Goal: Task Accomplishment & Management: Manage account settings

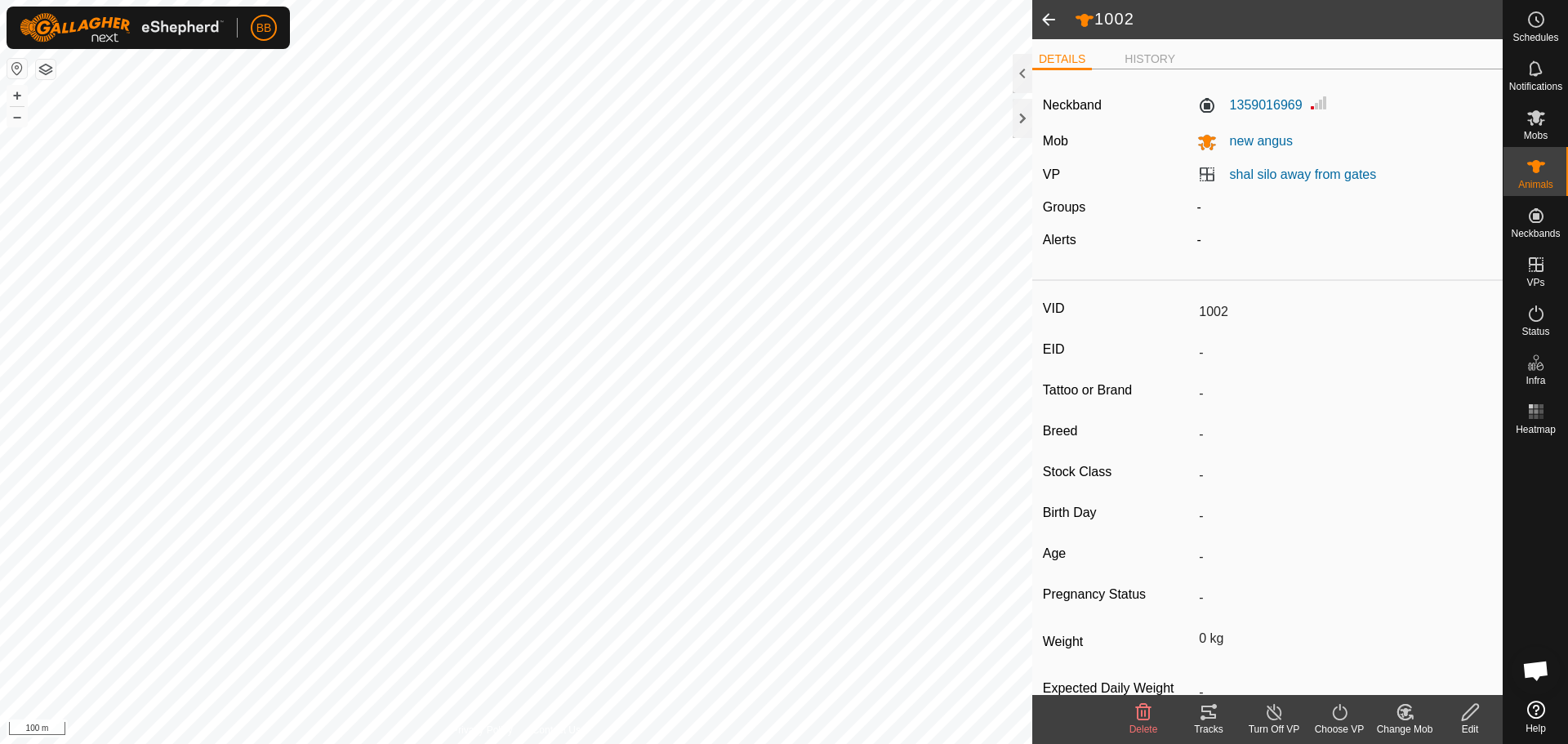
scroll to position [1808, 0]
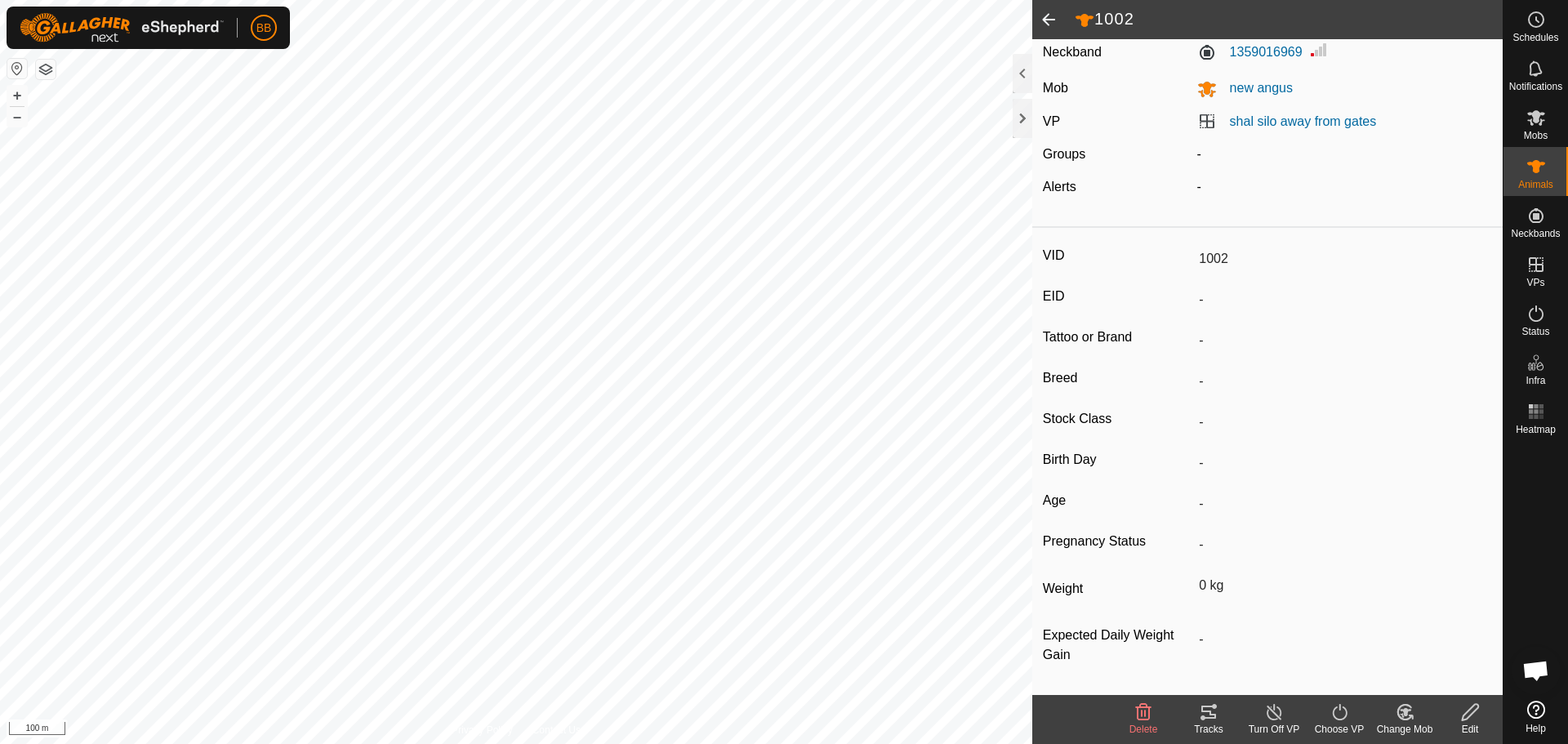
click at [1133, 528] on div "VID 1002 EID - Tattoo or Brand - Breed - Stock Class - Birth Day - Age - Pregna…" at bounding box center [1267, 464] width 470 height 460
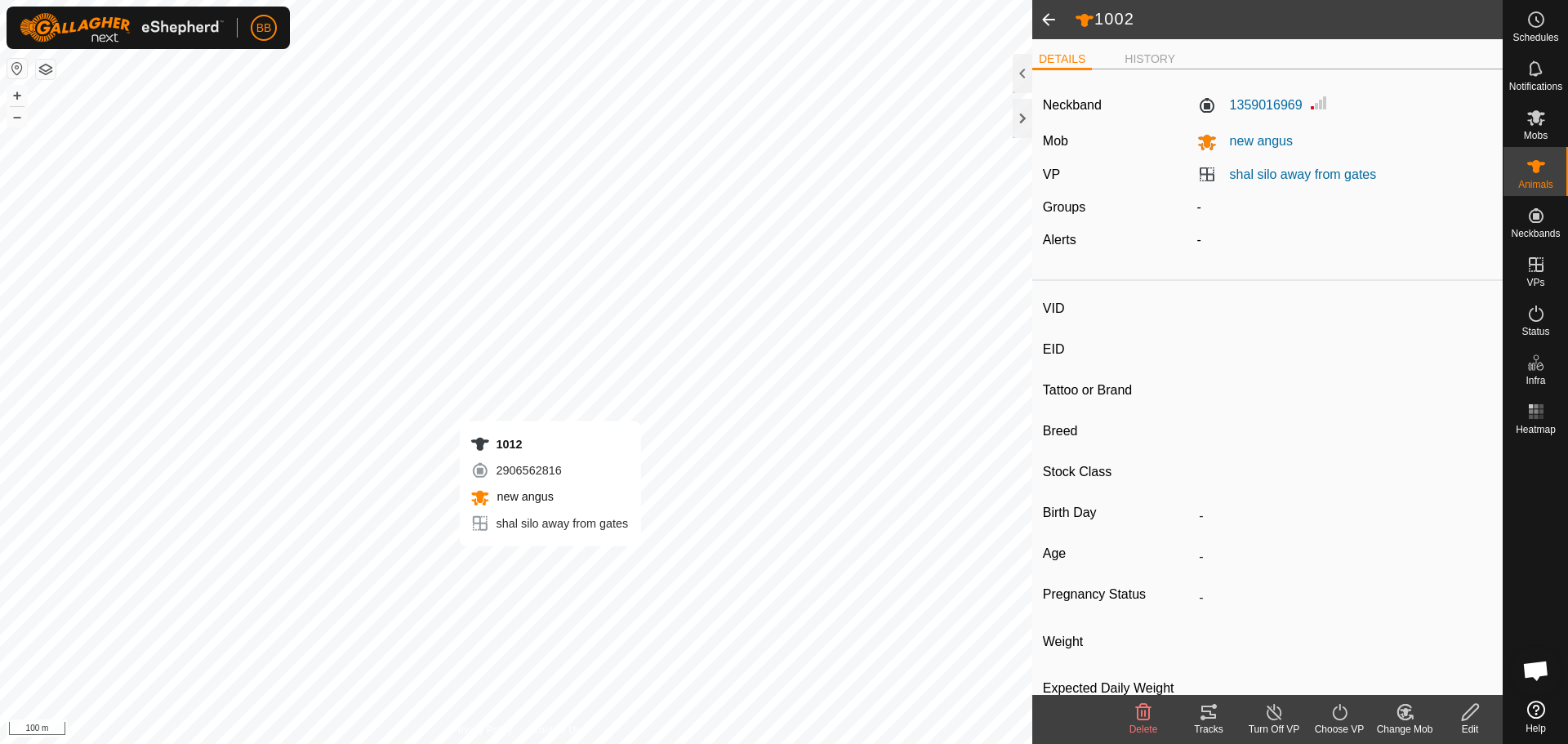
type input "1012"
type input "-"
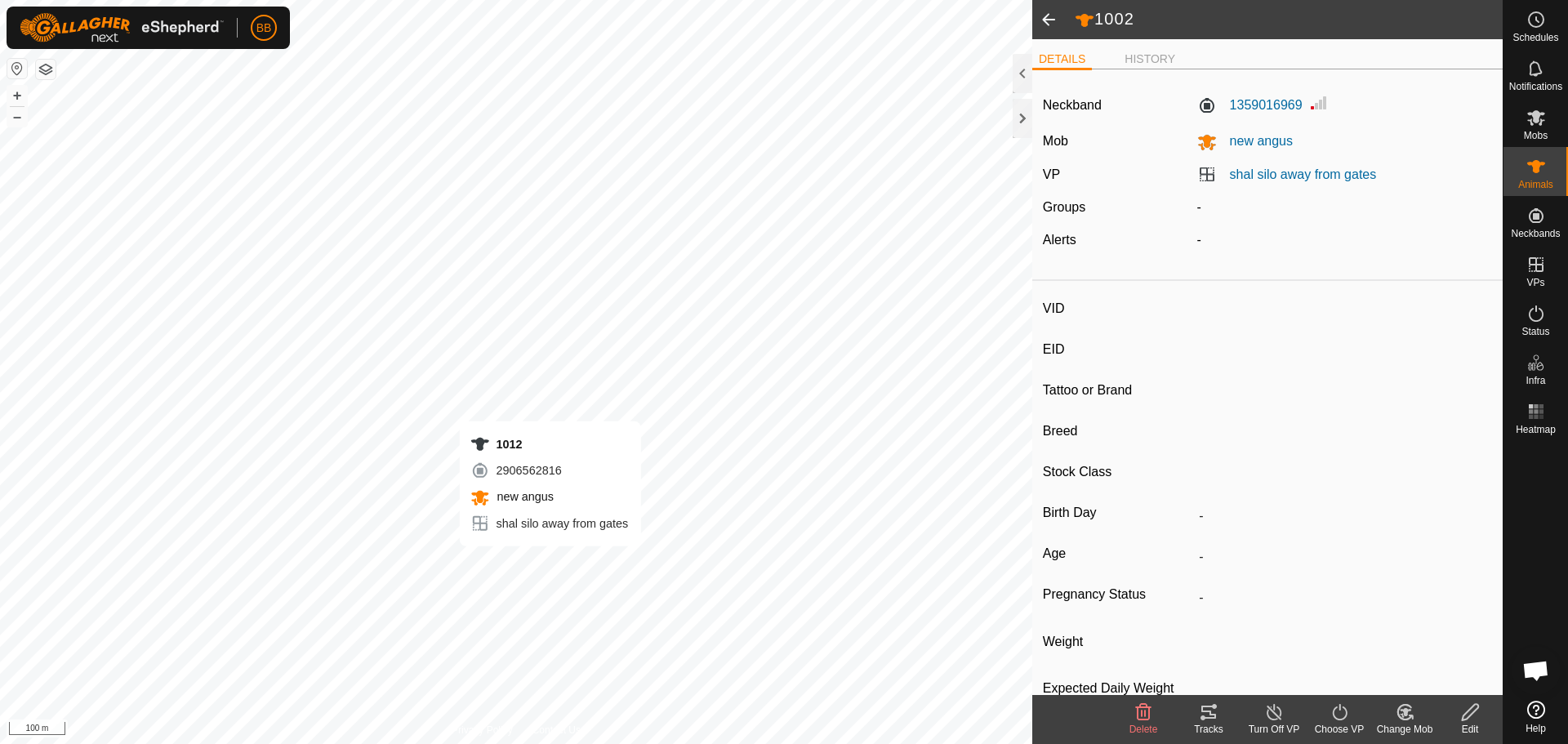
type input "0 kg"
type input "-"
click at [1048, 20] on span at bounding box center [1048, 20] width 32 height 39
type input "1002"
type input "-"
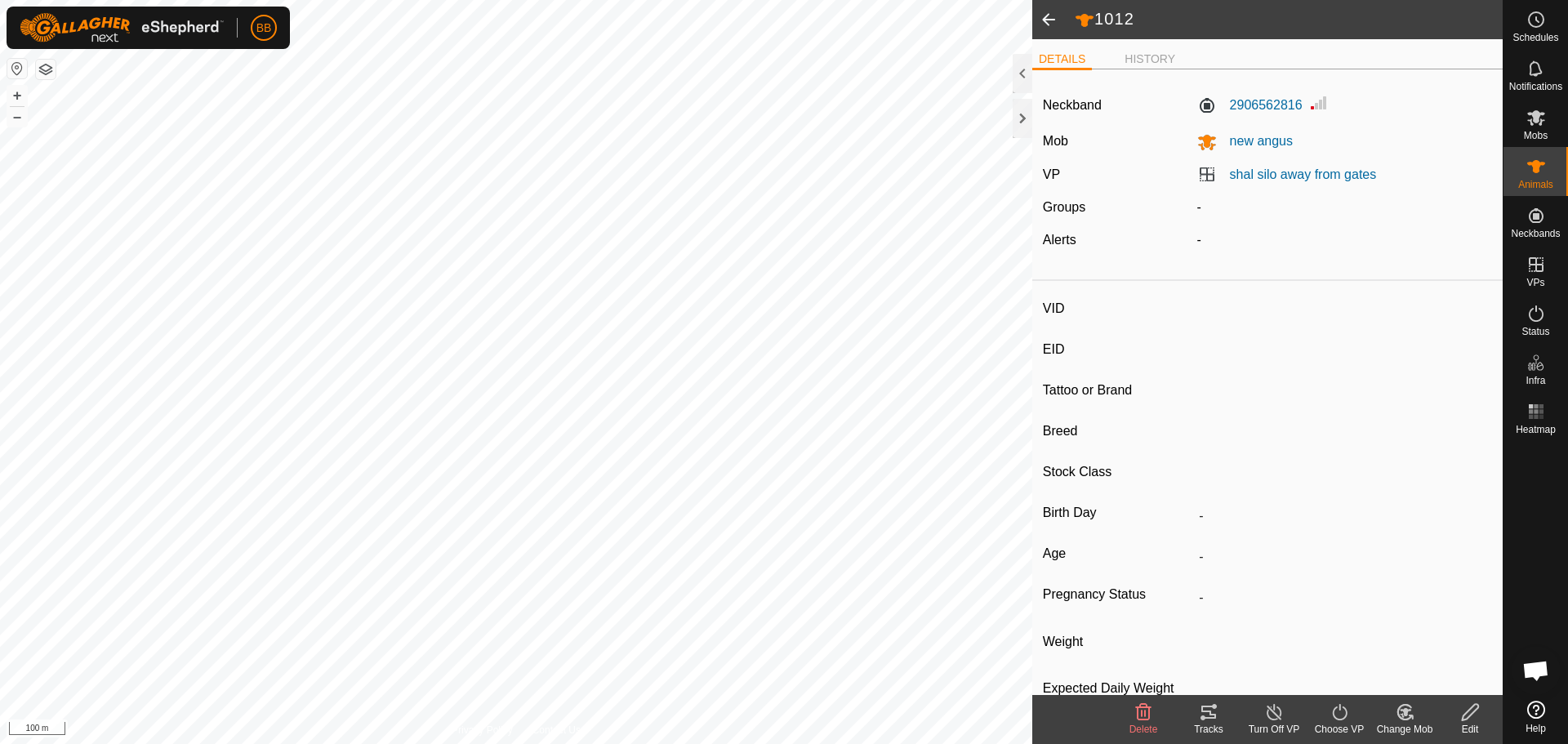
type input "-"
type input "0 kg"
type input "-"
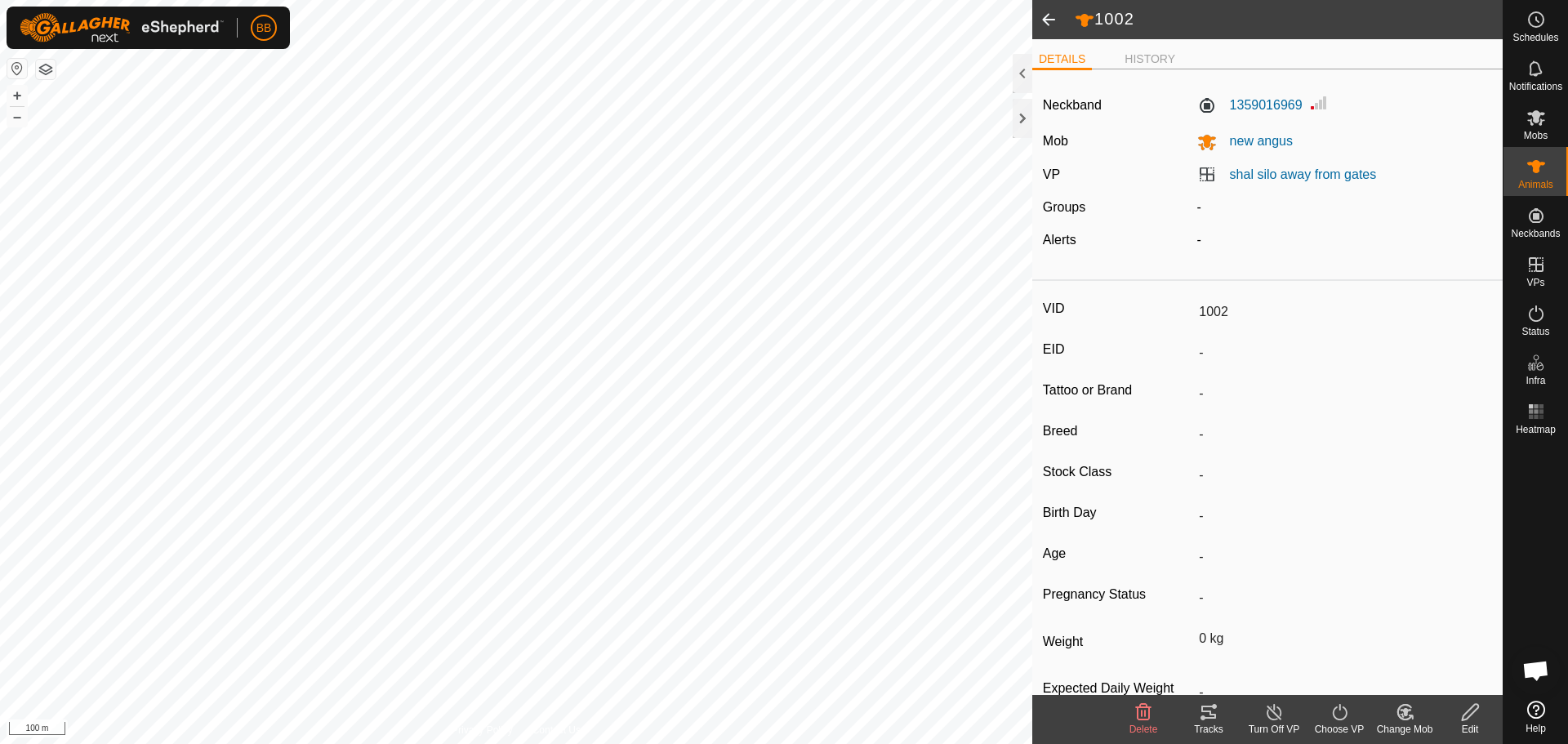
click at [1048, 20] on span at bounding box center [1048, 20] width 32 height 39
type input "1013"
type input "-"
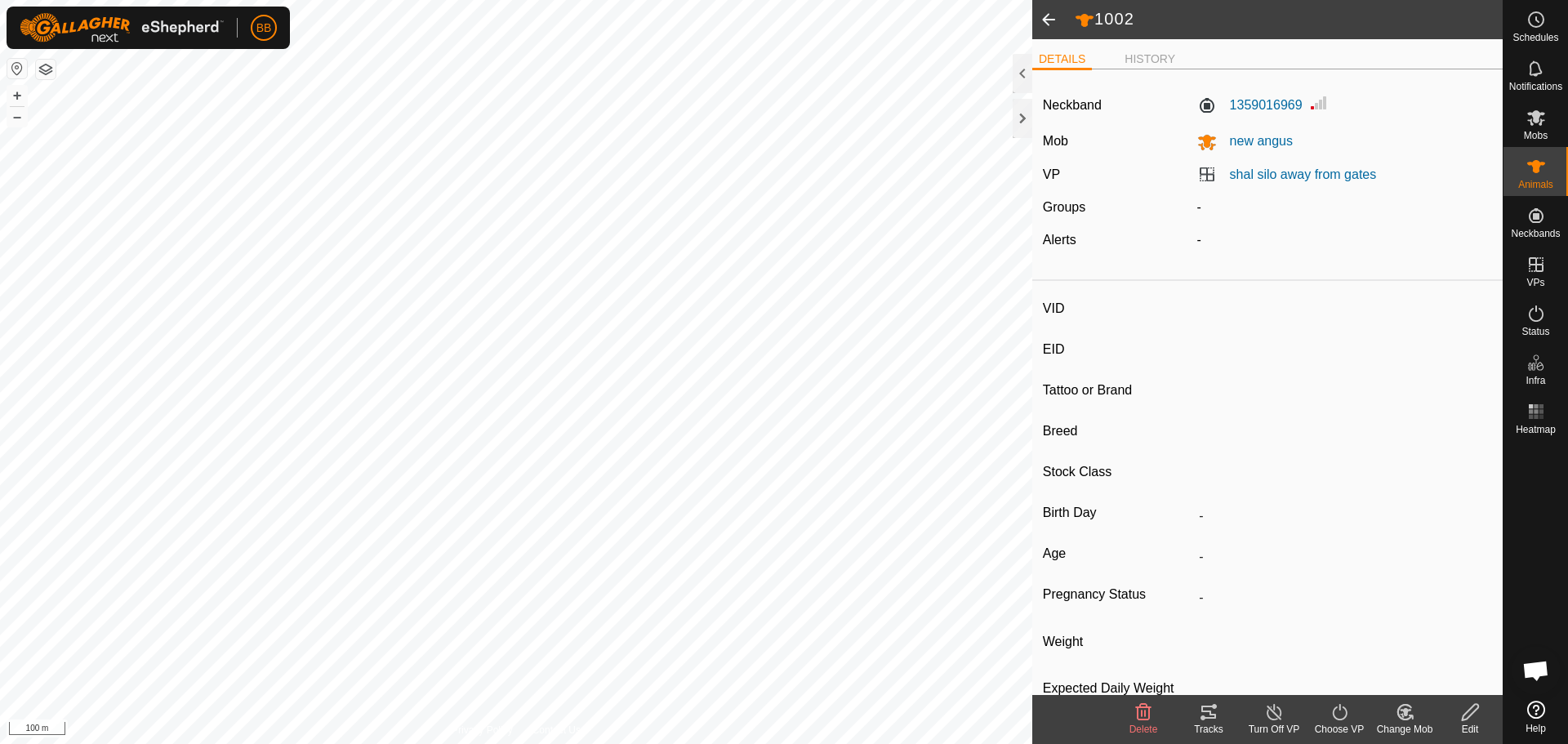
type input "-"
type input "0 kg"
type input "-"
click at [1048, 20] on span at bounding box center [1048, 20] width 32 height 39
type input "1010"
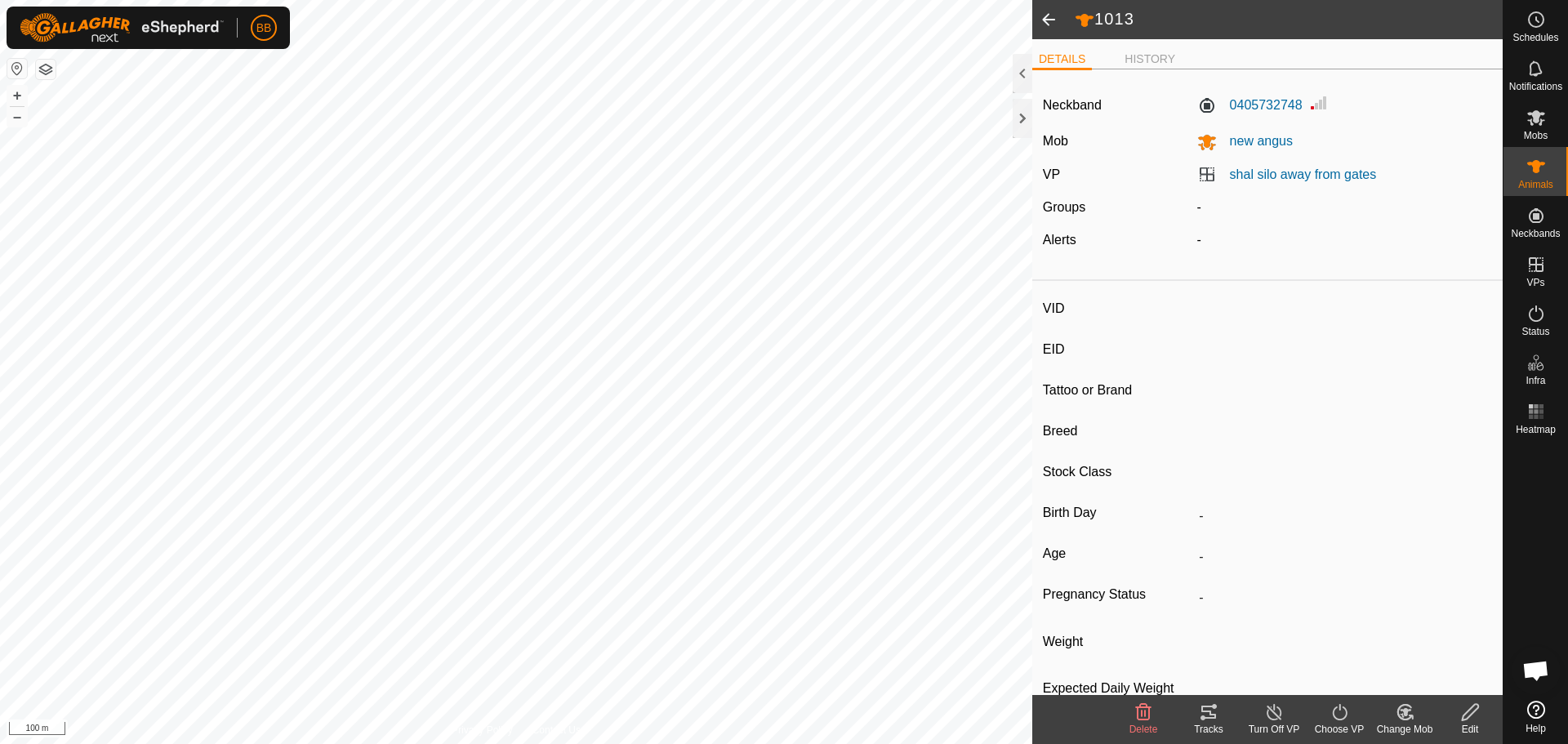
type input "-"
type input "0 kg"
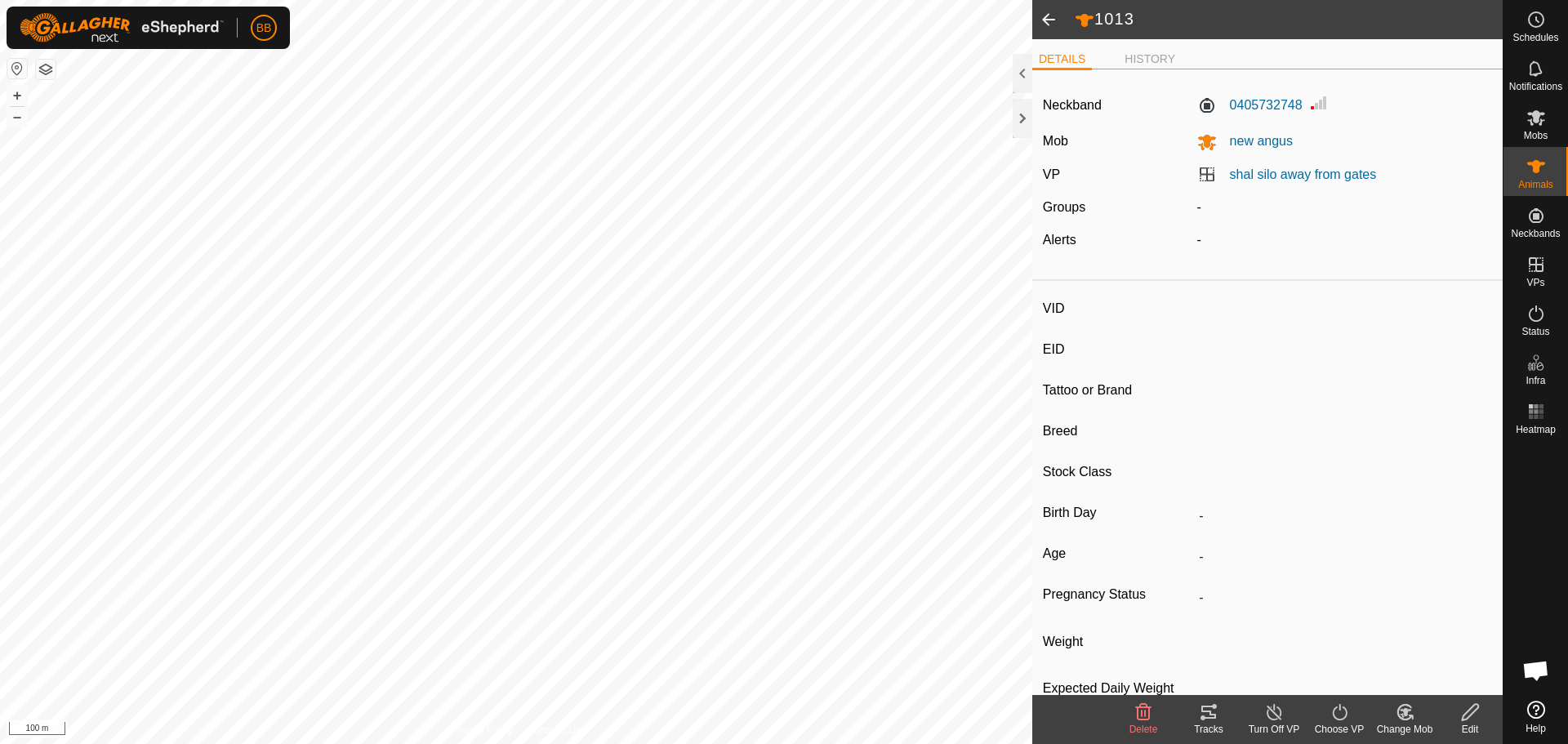
type input "-"
click at [1172, 58] on li "HISTORY" at bounding box center [1150, 60] width 64 height 20
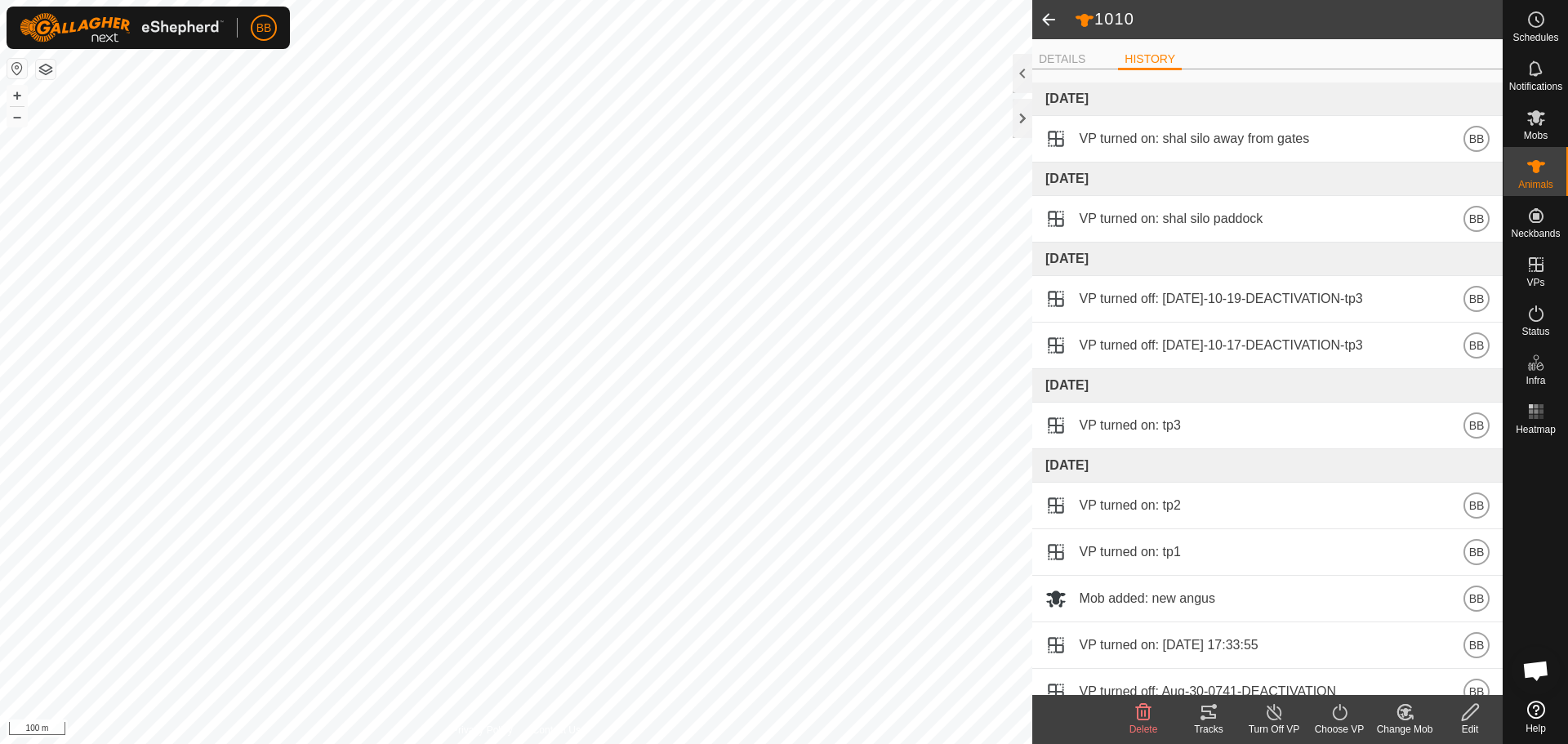
click at [1053, 22] on span at bounding box center [1048, 20] width 32 height 39
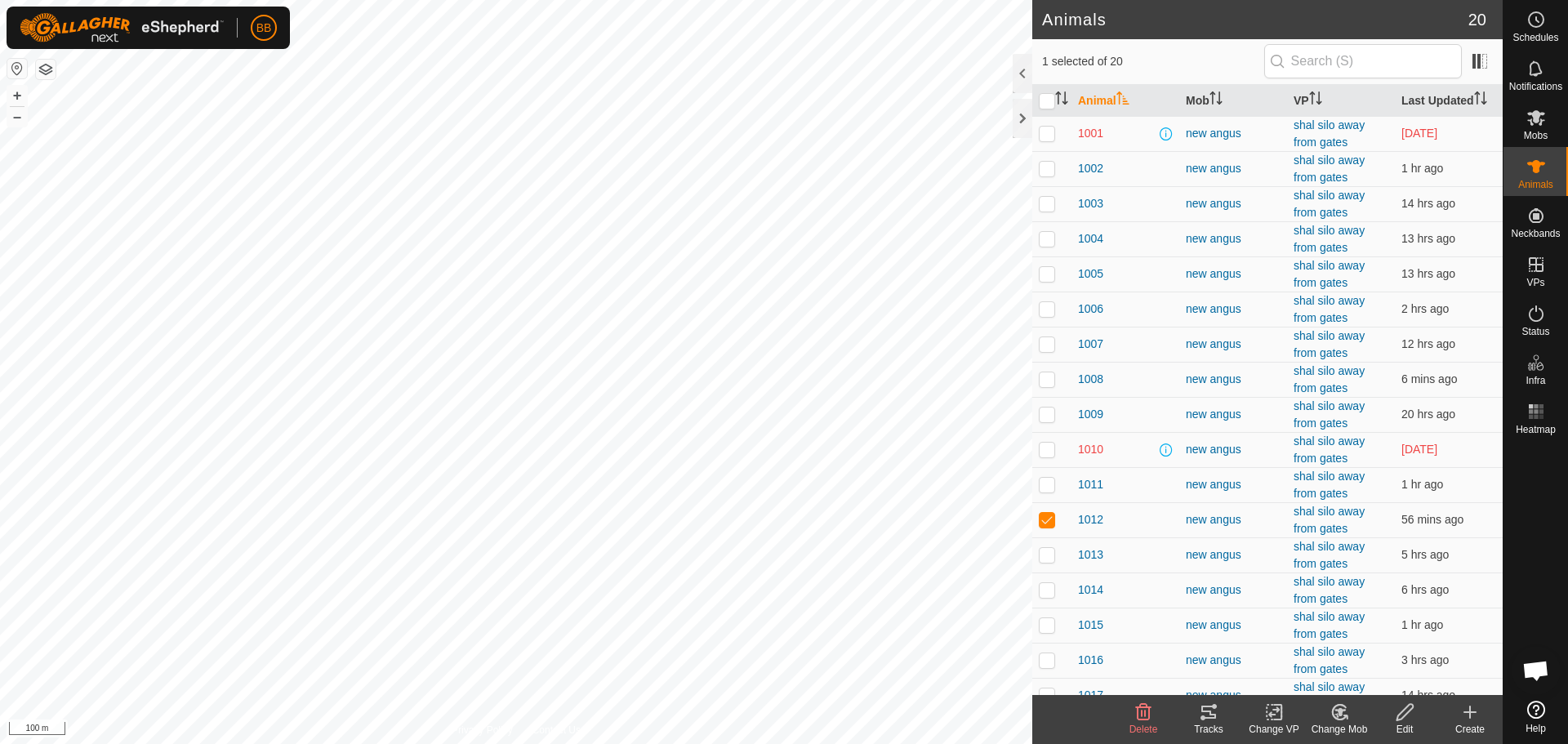
click at [1209, 716] on icon at bounding box center [1208, 712] width 20 height 20
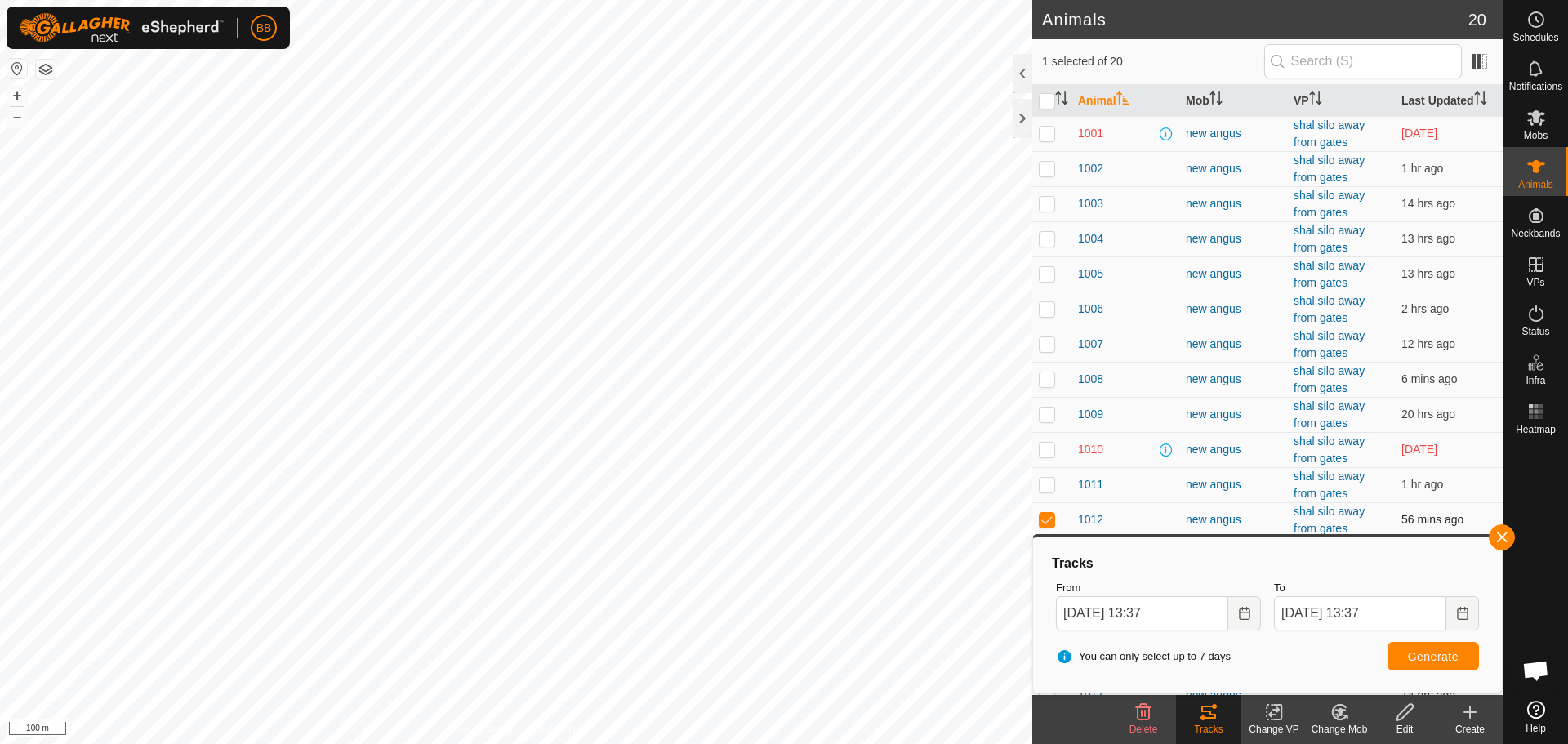
click at [1039, 516] on p-checkbox at bounding box center [1046, 519] width 16 height 13
checkbox input "false"
click at [1423, 89] on th "Last Updated" at bounding box center [1449, 101] width 107 height 32
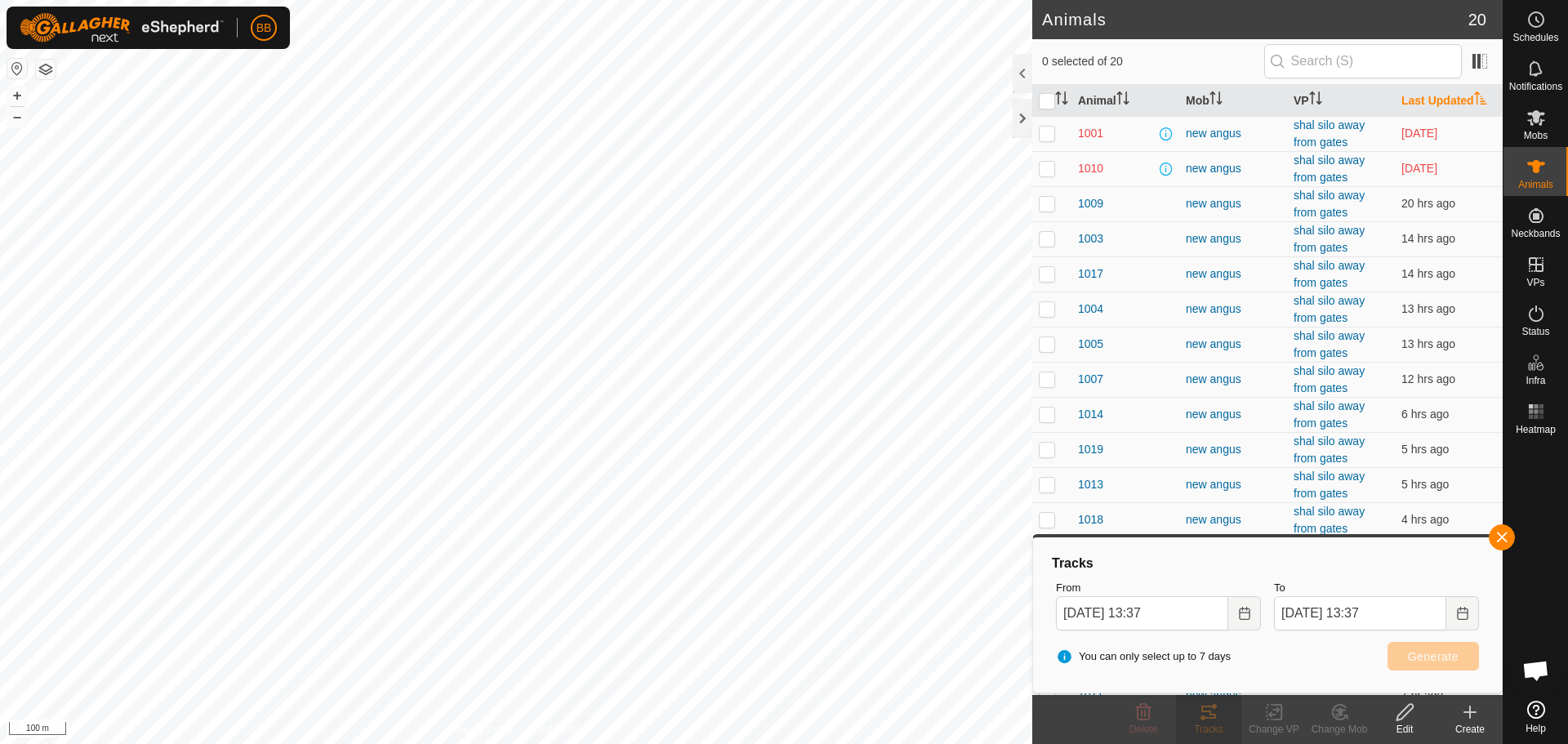
click at [1426, 90] on th "Last Updated" at bounding box center [1449, 101] width 107 height 32
